Goal: Navigation & Orientation: Find specific page/section

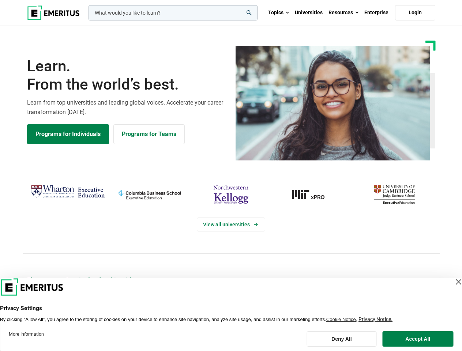
click at [231, 176] on div "View all universities" at bounding box center [231, 218] width 471 height 115
click at [173, 13] on input "woocommerce-product-search-field-0" at bounding box center [172, 12] width 169 height 15
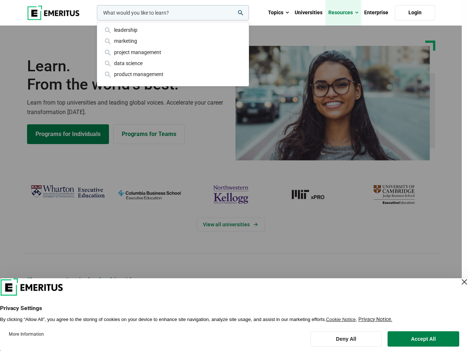
click at [343, 13] on link "Resources" at bounding box center [343, 13] width 36 height 26
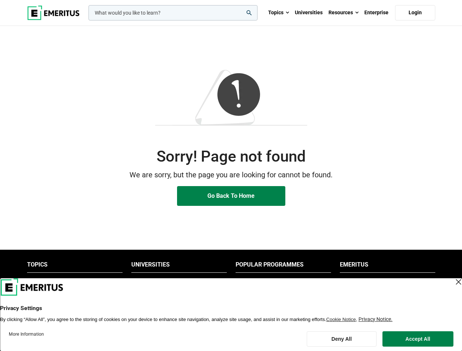
click at [231, 176] on p "We are sorry, but the page you are looking for cannot be found." at bounding box center [231, 174] width 408 height 11
click at [173, 13] on input "woocommerce-product-search-field-0" at bounding box center [172, 12] width 169 height 15
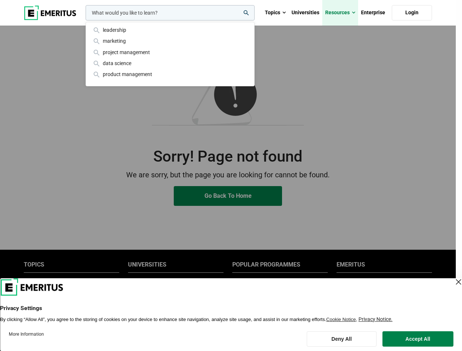
click at [343, 13] on link "Resources" at bounding box center [340, 13] width 36 height 26
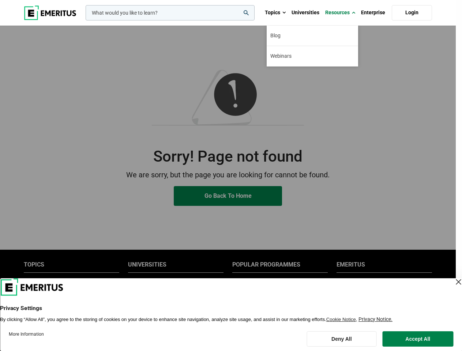
click at [179, 20] on div "leadership marketing project management data science product management" at bounding box center [169, 12] width 170 height 15
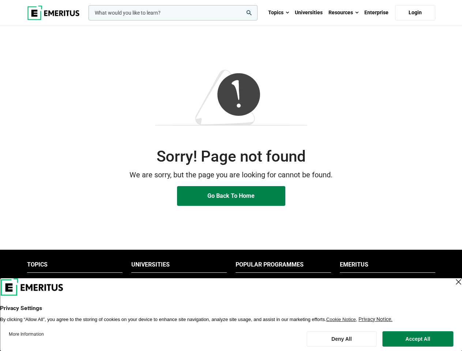
click at [283, 267] on li "Popular Programmes" at bounding box center [282, 267] width 95 height 12
click at [387, 267] on li "Emeritus" at bounding box center [387, 267] width 95 height 12
